Goal: Information Seeking & Learning: Learn about a topic

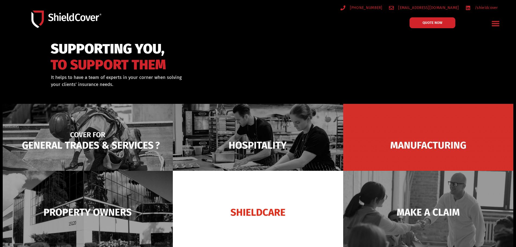
click at [43, 134] on img at bounding box center [88, 145] width 170 height 83
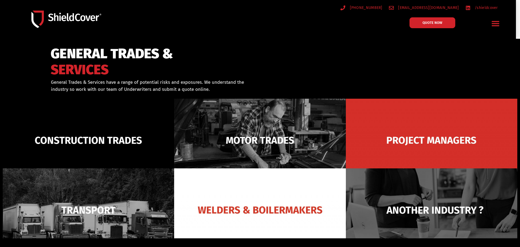
click at [495, 25] on icon "Menu Toggle" at bounding box center [495, 23] width 8 height 8
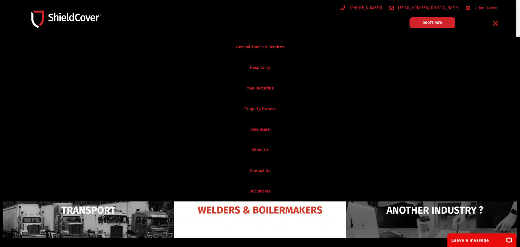
click at [268, 51] on link "General Trades & Services" at bounding box center [260, 47] width 520 height 21
